Goal: Book appointment/travel/reservation

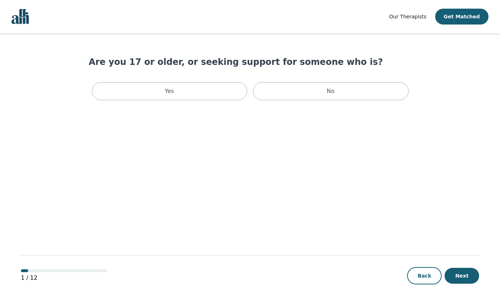
click at [232, 92] on div "Yes" at bounding box center [170, 91] width 156 height 18
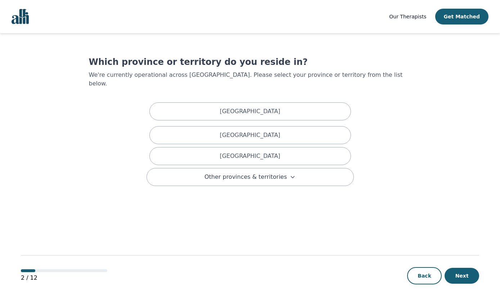
click at [305, 148] on div "[GEOGRAPHIC_DATA]" at bounding box center [251, 156] width 202 height 18
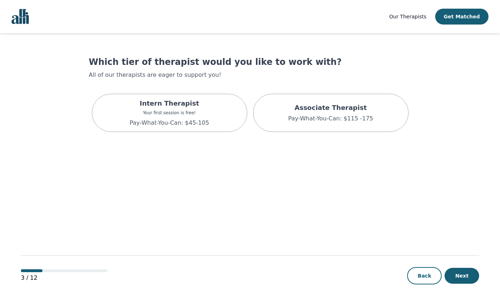
click at [215, 117] on div "Intern Therapist Your first session is free! Pay-What-You-Can: $45-105" at bounding box center [170, 113] width 156 height 38
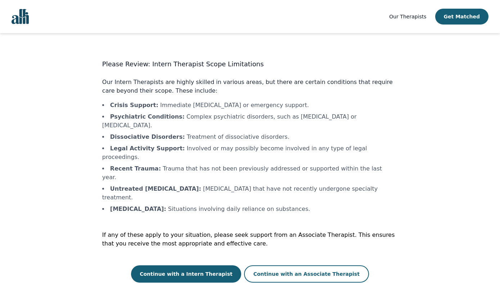
click at [230, 265] on button "Continue with a Intern Therapist" at bounding box center [186, 273] width 110 height 17
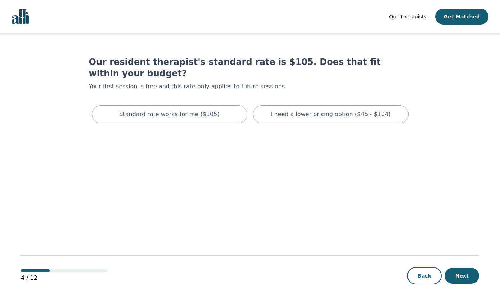
click at [362, 120] on div "I need a lower pricing option ($45 - $104)" at bounding box center [331, 114] width 156 height 18
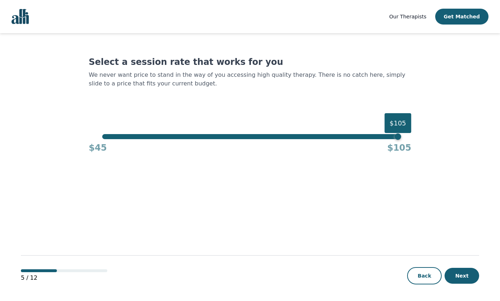
click at [395, 139] on div "$105" at bounding box center [398, 136] width 6 height 6
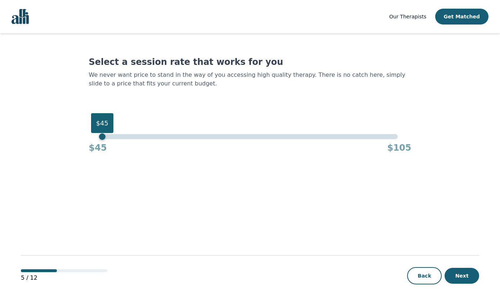
click at [467, 278] on button "Next" at bounding box center [462, 276] width 35 height 16
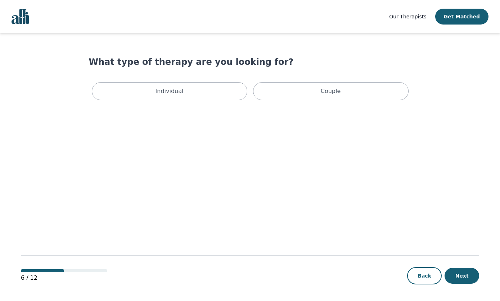
click at [221, 91] on div "Individual" at bounding box center [170, 91] width 156 height 18
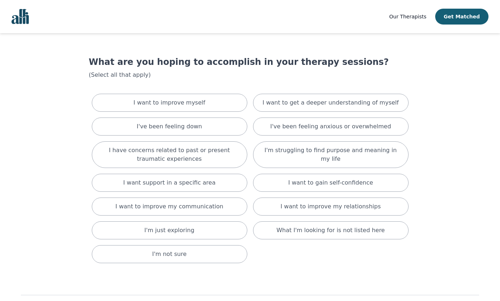
click at [226, 159] on p "I have concerns related to past or present traumatic experiences" at bounding box center [170, 154] width 138 height 17
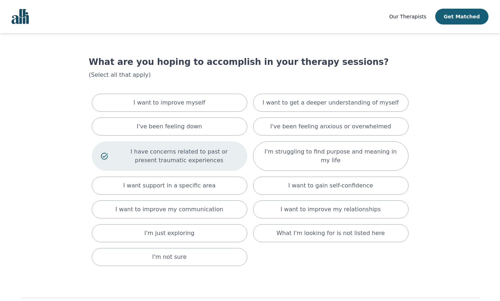
click at [296, 125] on p "I've been feeling anxious or overwhelmed" at bounding box center [331, 126] width 121 height 9
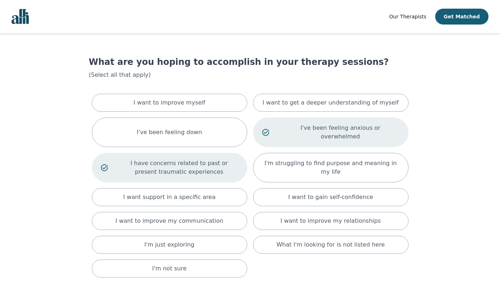
click at [293, 193] on p "I want to gain self-confidence" at bounding box center [331, 197] width 85 height 9
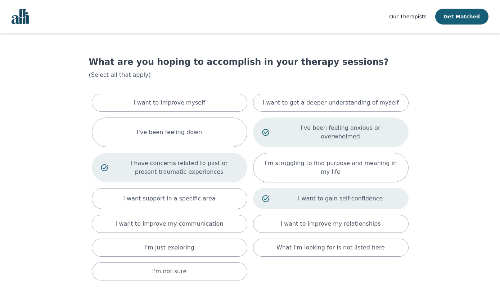
click at [284, 216] on div "I want to improve my relationships" at bounding box center [331, 224] width 156 height 18
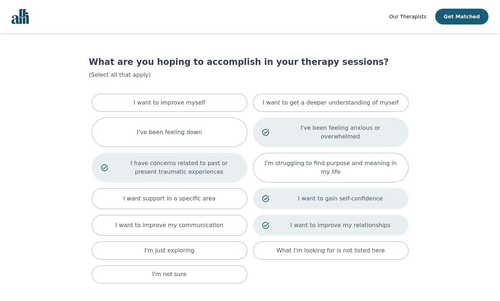
click at [235, 130] on div "I've been feeling down" at bounding box center [170, 132] width 156 height 30
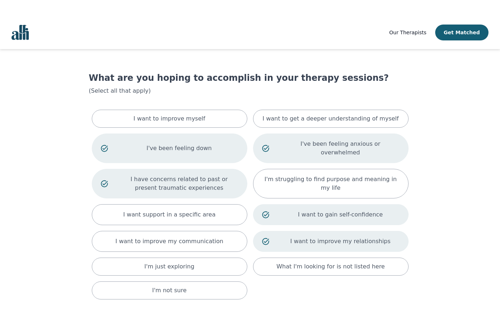
scroll to position [20, 0]
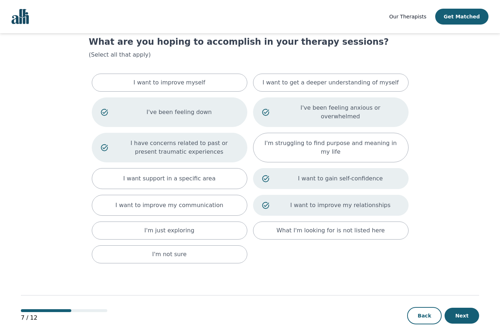
click at [469, 300] on button "Next" at bounding box center [462, 315] width 35 height 16
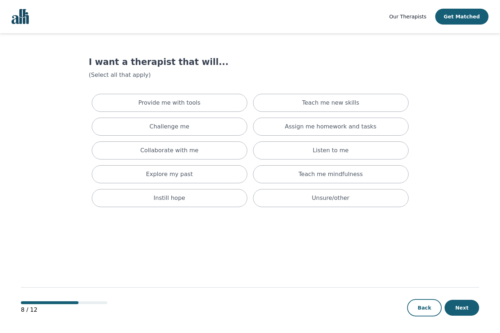
click at [342, 103] on p "Teach me new skills" at bounding box center [330, 102] width 57 height 9
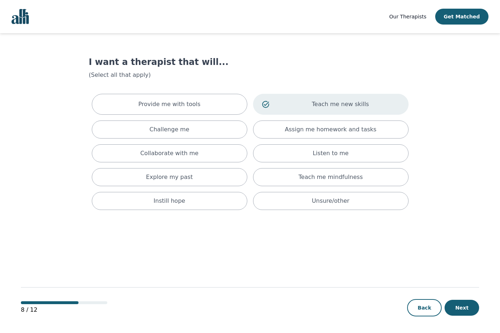
click at [311, 178] on p "Teach me mindfulness" at bounding box center [331, 177] width 64 height 9
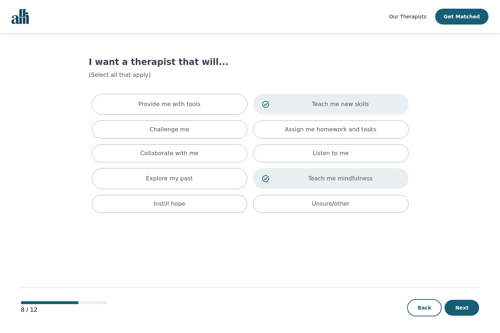
click at [234, 178] on div "Explore my past" at bounding box center [170, 178] width 156 height 21
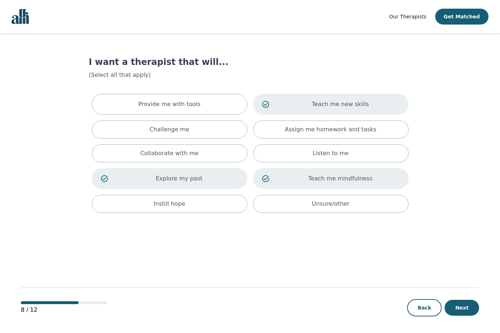
click at [475, 300] on button "Next" at bounding box center [462, 307] width 35 height 16
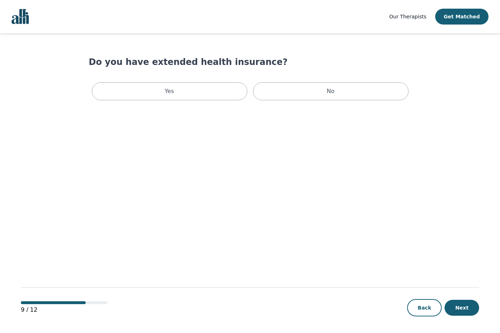
click at [429, 300] on button "Back" at bounding box center [424, 307] width 35 height 17
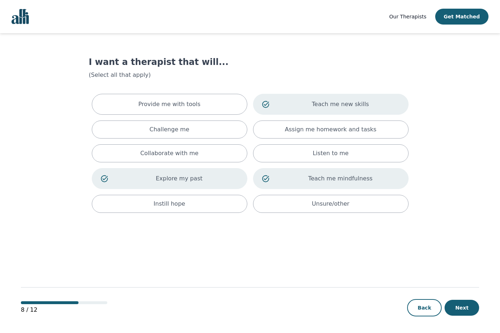
click at [361, 207] on div "Unsure/other" at bounding box center [331, 204] width 156 height 18
click at [472, 300] on button "Next" at bounding box center [462, 307] width 35 height 16
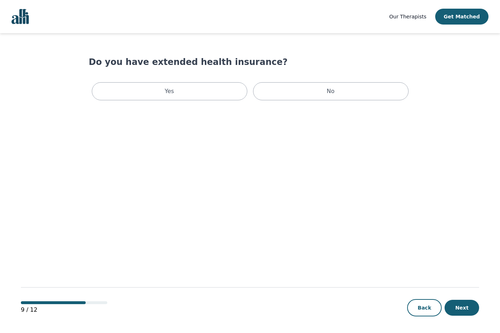
click at [340, 90] on div "No" at bounding box center [331, 91] width 156 height 18
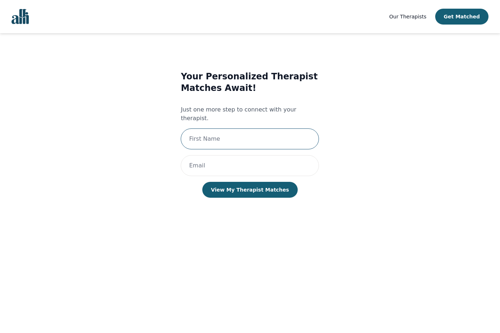
click at [308, 134] on input "text" at bounding box center [250, 138] width 138 height 21
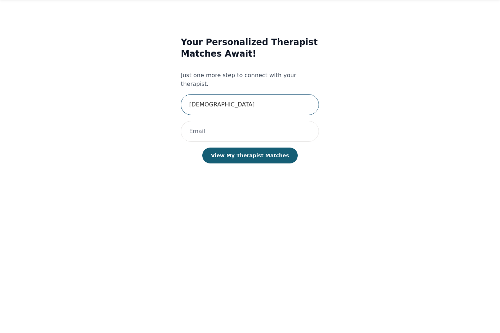
type input "[DEMOGRAPHIC_DATA]"
click at [304, 155] on input "email" at bounding box center [250, 165] width 138 height 21
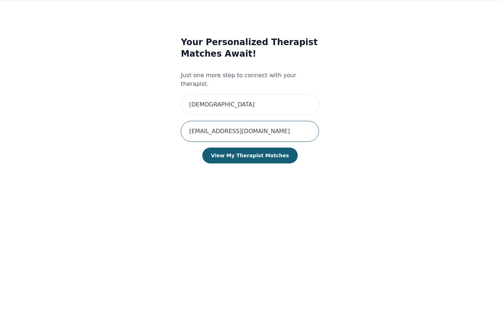
type input "[EMAIL_ADDRESS][DOMAIN_NAME]"
click at [282, 182] on button "View My Therapist Matches" at bounding box center [249, 190] width 95 height 16
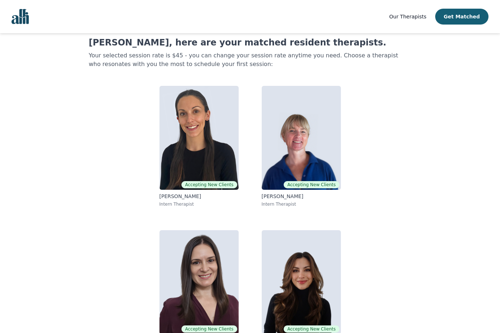
scroll to position [44, 0]
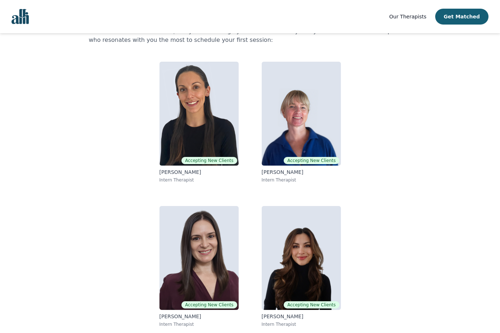
click at [218, 282] on img at bounding box center [199, 258] width 79 height 104
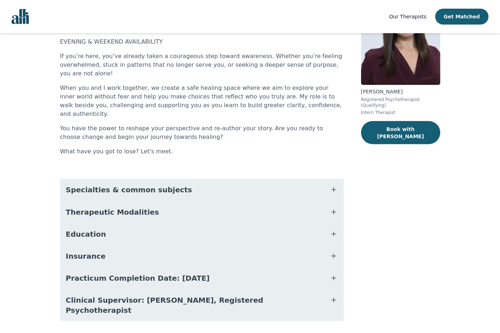
scroll to position [73, 0]
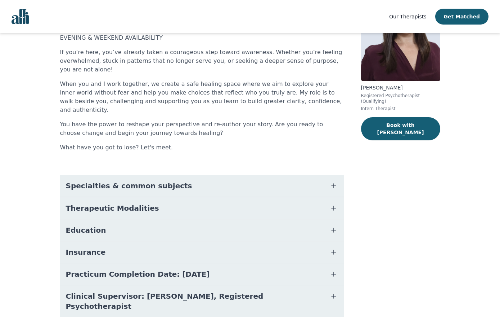
click at [325, 223] on button "Education" at bounding box center [202, 230] width 284 height 22
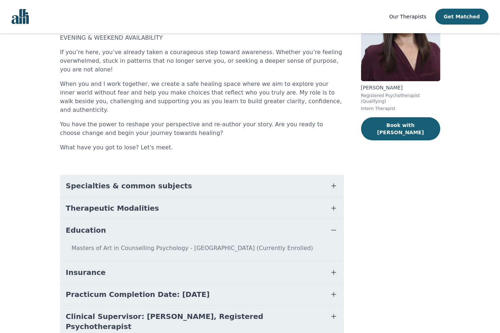
click at [329, 200] on button "Therapeutic Modalities" at bounding box center [202, 208] width 284 height 22
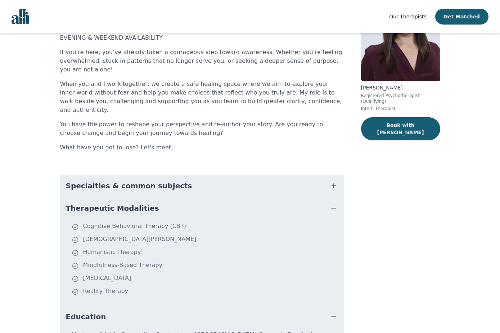
click at [331, 181] on icon "button" at bounding box center [334, 185] width 9 height 9
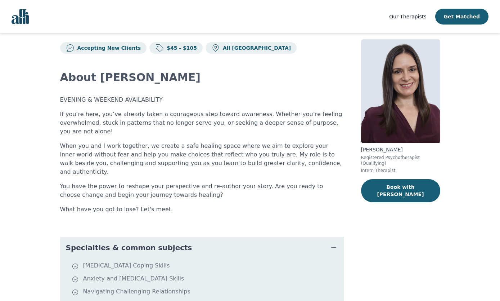
scroll to position [0, 0]
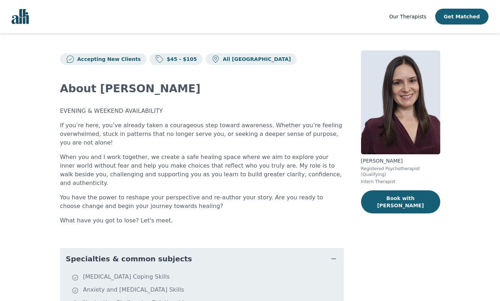
scroll to position [61, 0]
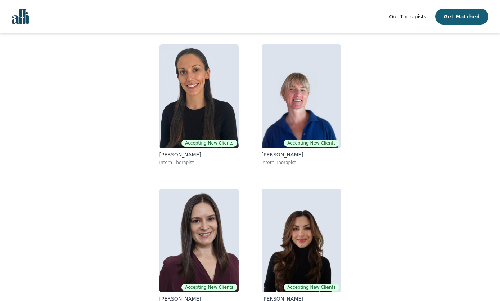
click at [315, 258] on img at bounding box center [301, 240] width 79 height 104
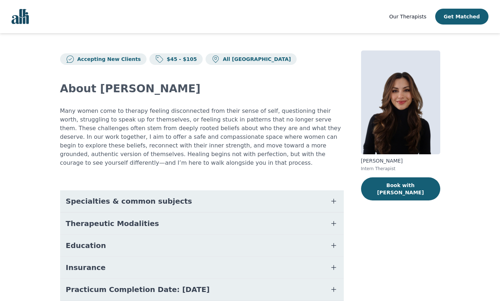
click at [311, 204] on button "Specialties & common subjects" at bounding box center [202, 201] width 284 height 22
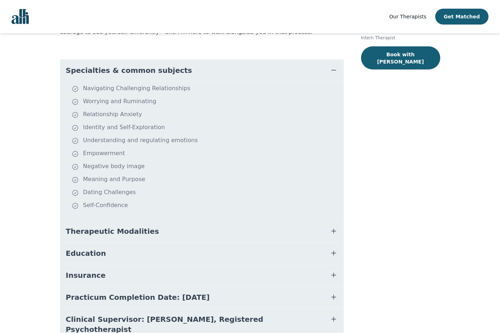
scroll to position [131, 0]
click at [317, 231] on button "Therapeutic Modalities" at bounding box center [202, 231] width 284 height 22
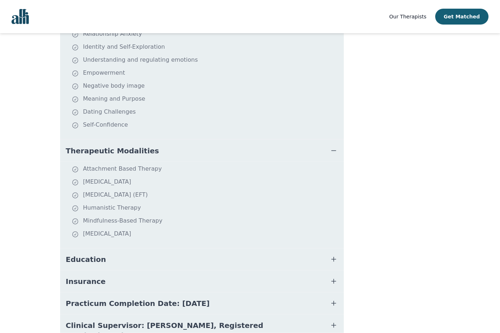
scroll to position [211, 0]
click at [259, 263] on button "Education" at bounding box center [202, 259] width 284 height 22
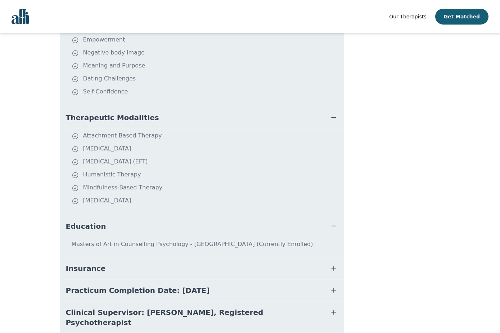
scroll to position [249, 0]
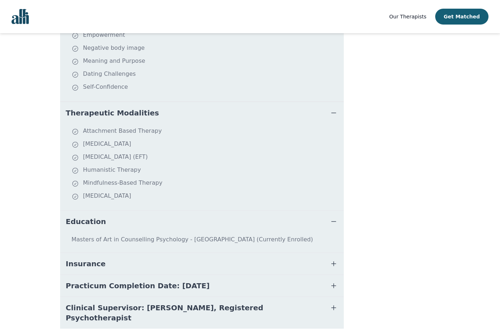
click at [255, 263] on button "Insurance" at bounding box center [202, 264] width 284 height 22
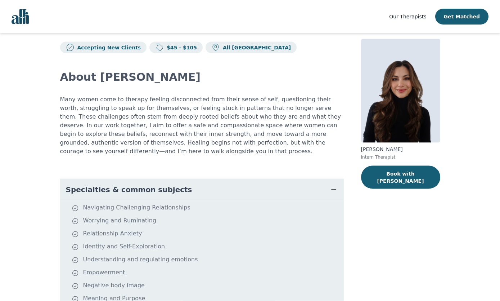
scroll to position [0, 0]
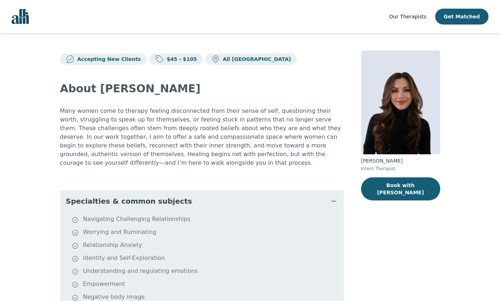
scroll to position [61, 0]
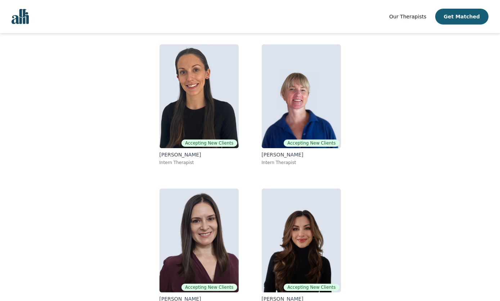
click at [215, 239] on img at bounding box center [199, 240] width 79 height 104
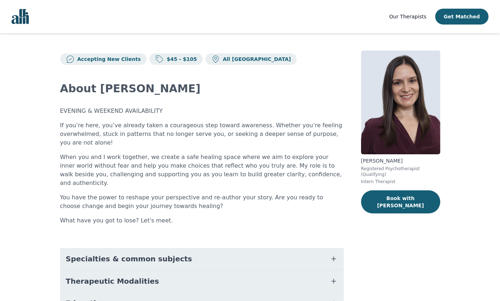
click at [183, 58] on p "$45 - $105" at bounding box center [180, 58] width 33 height 7
click at [421, 194] on button "Book with [PERSON_NAME]" at bounding box center [400, 201] width 79 height 23
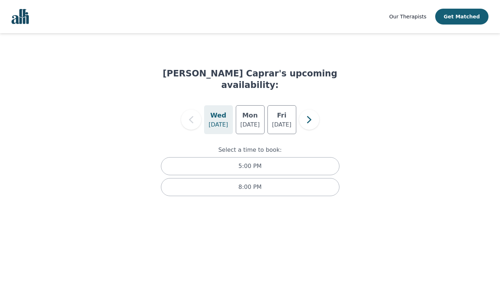
click at [283, 157] on div "5:00 PM" at bounding box center [250, 166] width 179 height 18
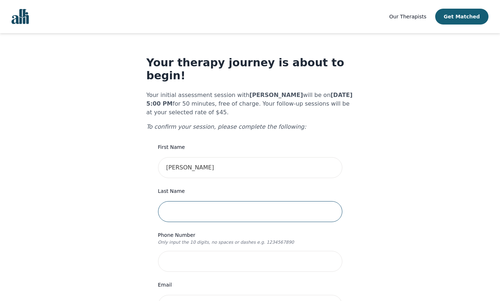
click at [278, 201] on input "text" at bounding box center [250, 211] width 184 height 21
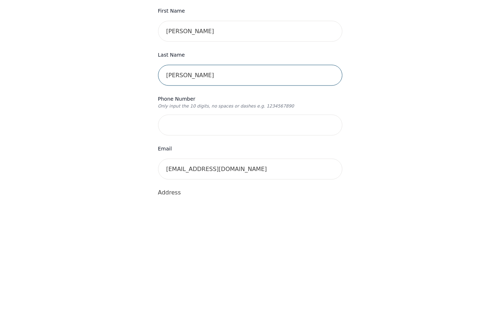
type input "[PERSON_NAME]"
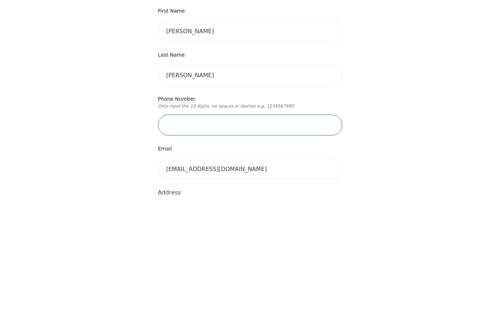
click at [297, 251] on input "tel" at bounding box center [250, 261] width 184 height 21
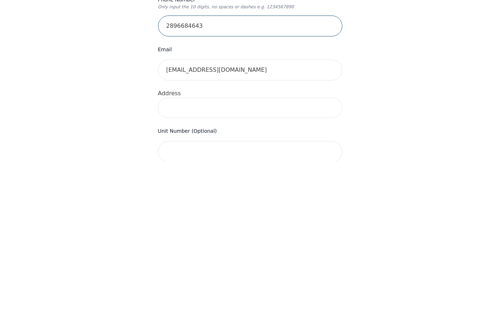
scroll to position [64, 0]
type input "2896684643"
click at [317, 268] on input at bounding box center [250, 278] width 184 height 20
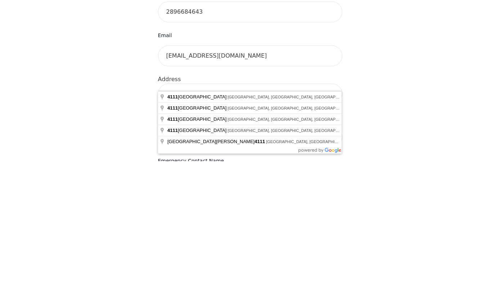
scroll to position [132, 0]
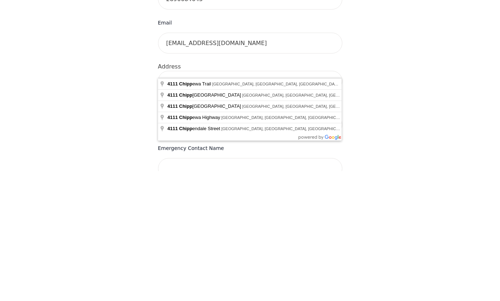
type input "[STREET_ADDRESS]"
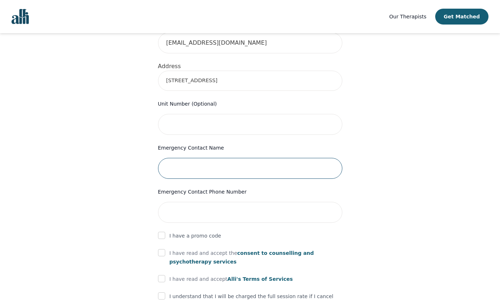
click at [253, 158] on input "text" at bounding box center [250, 168] width 184 height 21
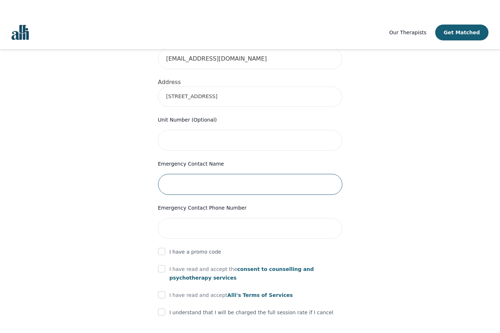
scroll to position [262, 0]
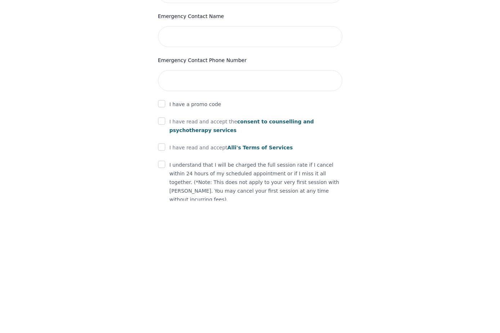
click at [164, 249] on input "checkbox" at bounding box center [161, 252] width 7 height 7
checkbox input "true"
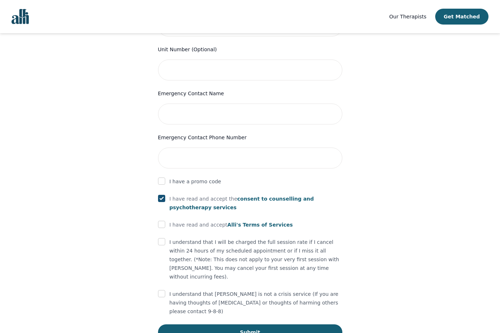
click at [164, 220] on input "checkbox" at bounding box center [161, 223] width 7 height 7
checkbox input "true"
click at [165, 223] on form "First Name [PERSON_NAME] Last Name [PERSON_NAME] Phone Number Only input the 10…" at bounding box center [250, 83] width 184 height 514
click at [168, 237] on div "I understand that I will be charged the full session rate if I cancel within 24…" at bounding box center [250, 258] width 184 height 43
click at [166, 237] on div "I understand that I will be charged the full session rate if I cancel within 24…" at bounding box center [250, 258] width 184 height 43
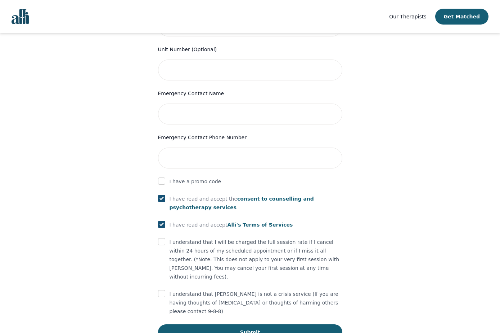
click at [163, 238] on input "checkbox" at bounding box center [161, 241] width 7 height 7
checkbox input "true"
click at [162, 290] on input "checkbox" at bounding box center [161, 293] width 7 height 7
checkbox input "true"
click at [263, 300] on button "Submit" at bounding box center [250, 332] width 184 height 16
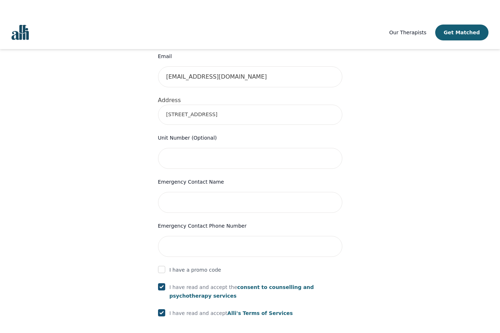
scroll to position [245, 0]
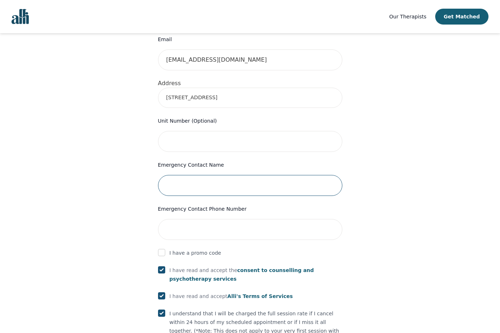
click at [225, 175] on input "text" at bounding box center [250, 185] width 184 height 21
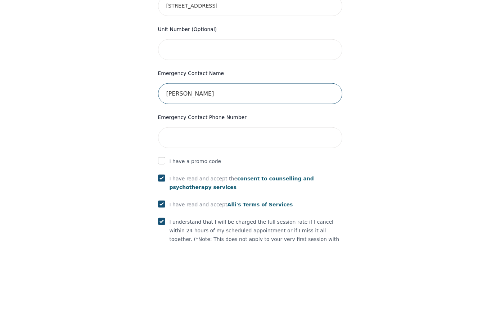
type input "[PERSON_NAME]"
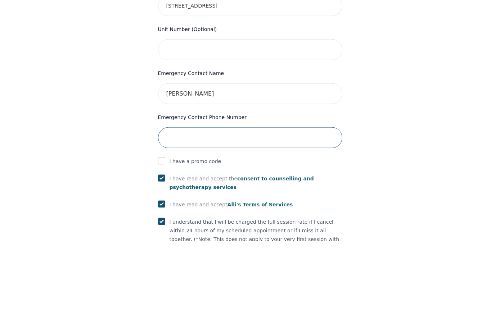
click at [214, 219] on input "tel" at bounding box center [250, 229] width 184 height 21
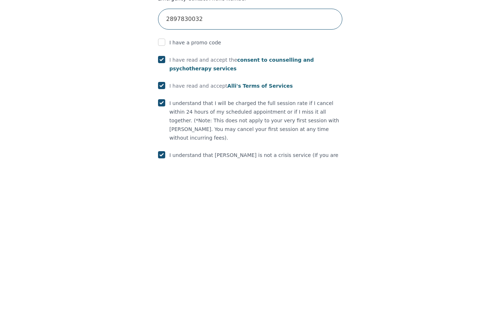
scroll to position [344, 0]
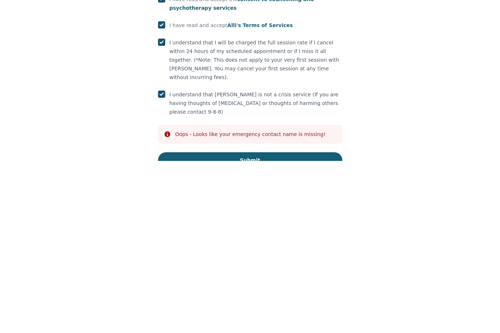
type input "2897830032"
click at [280, 300] on button "Submit" at bounding box center [250, 332] width 184 height 16
